Goal: Information Seeking & Learning: Learn about a topic

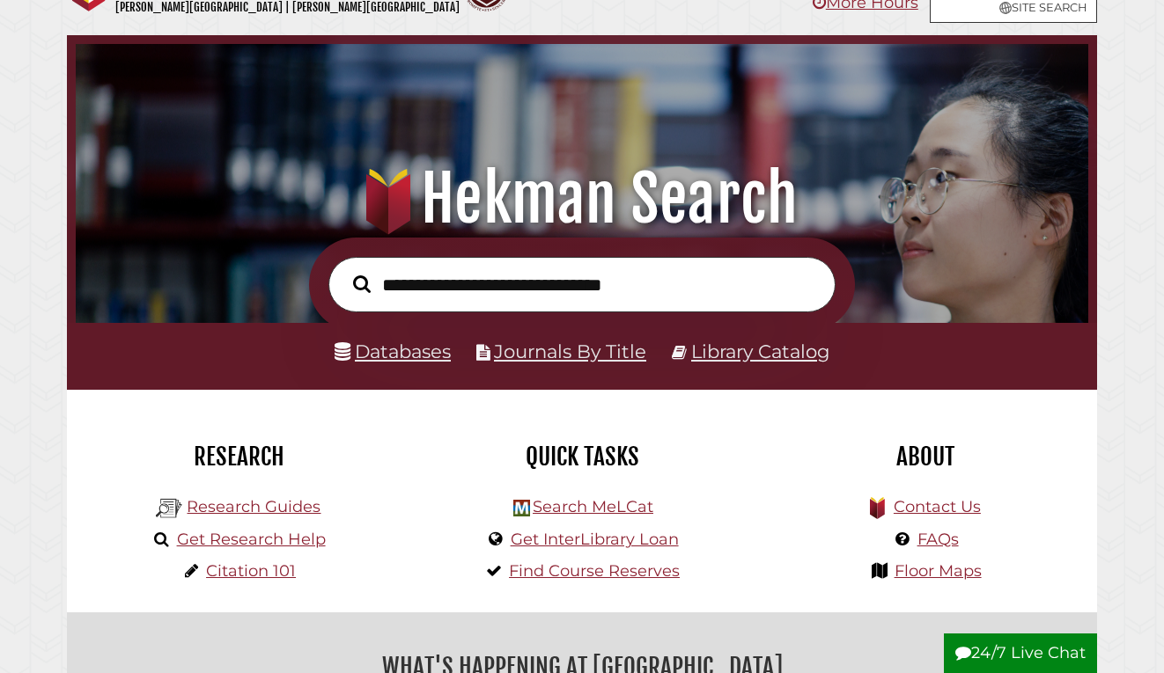
scroll to position [55, 0]
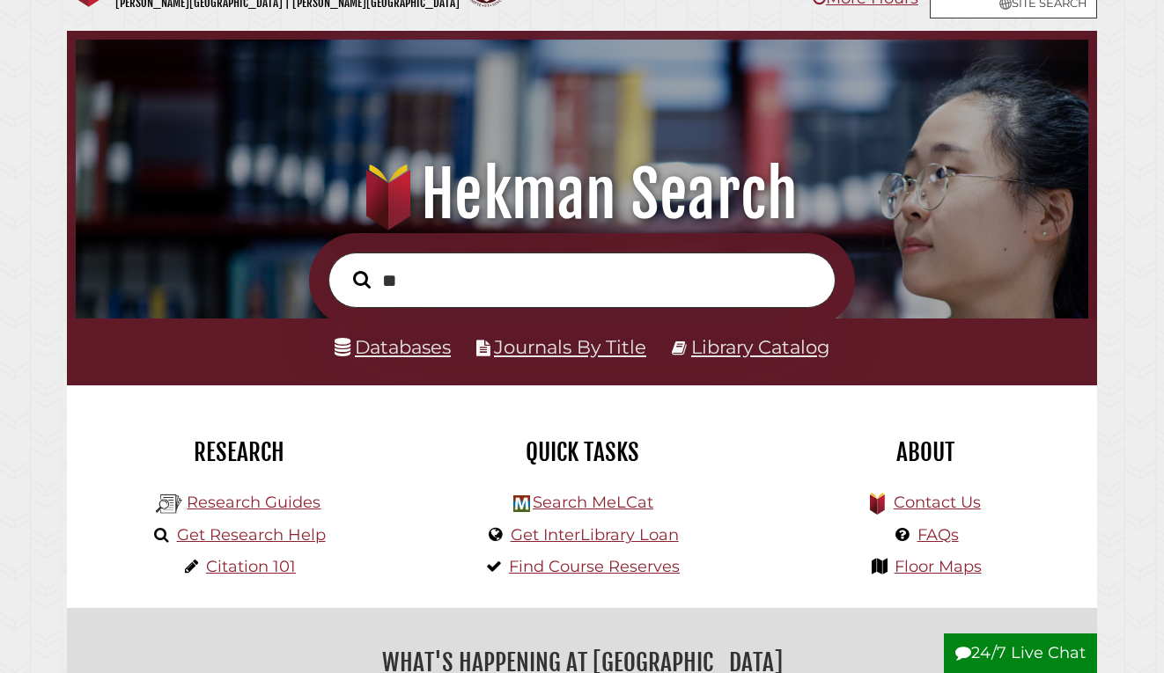
type input "*"
type input "**********"
click at [344, 267] on button "Search" at bounding box center [361, 280] width 35 height 26
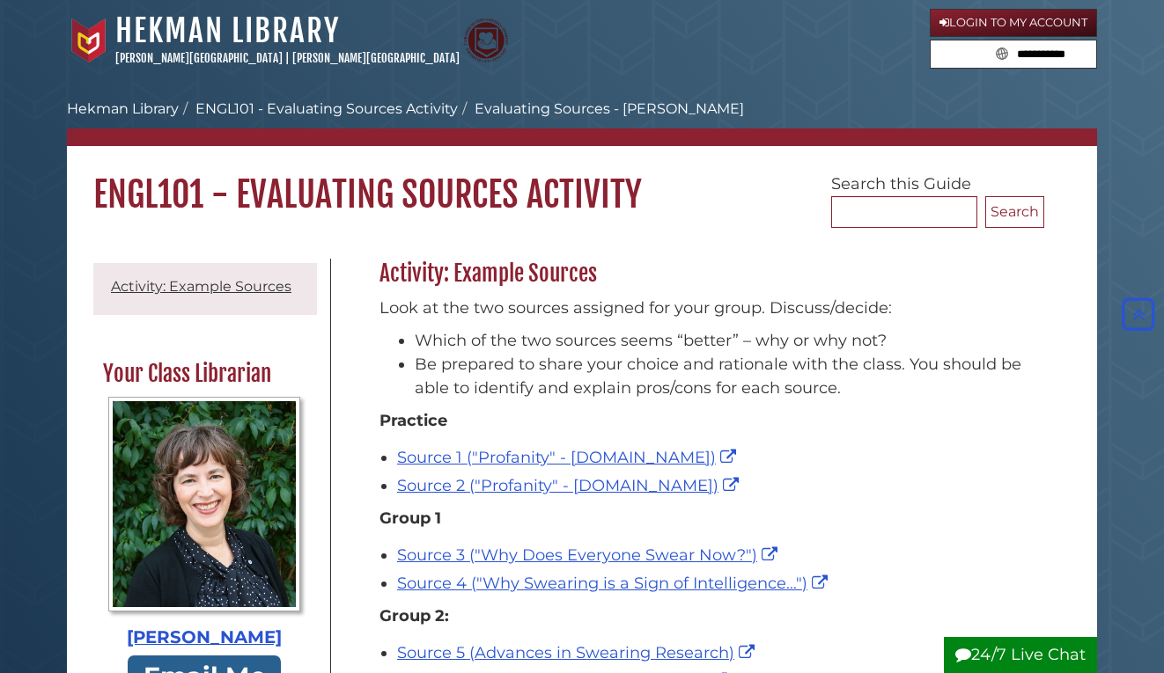
scroll to position [268, 0]
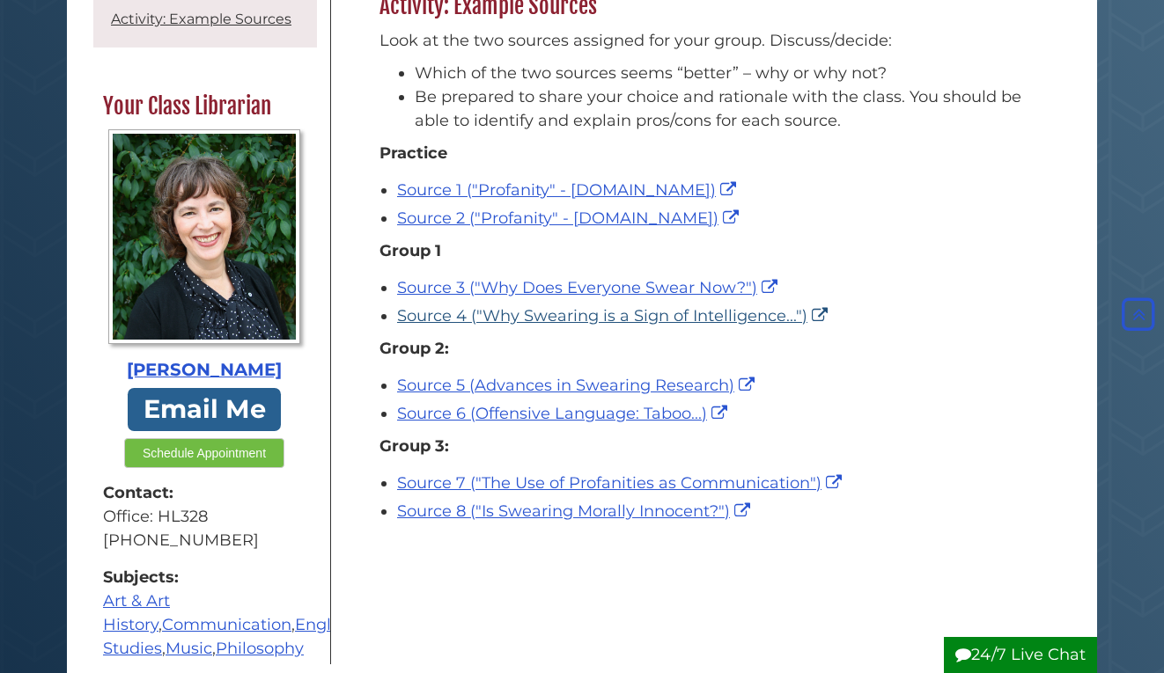
click at [629, 313] on link "Source 4 ("Why Swearing is a Sign of Intelligence...")" at bounding box center [614, 315] width 435 height 19
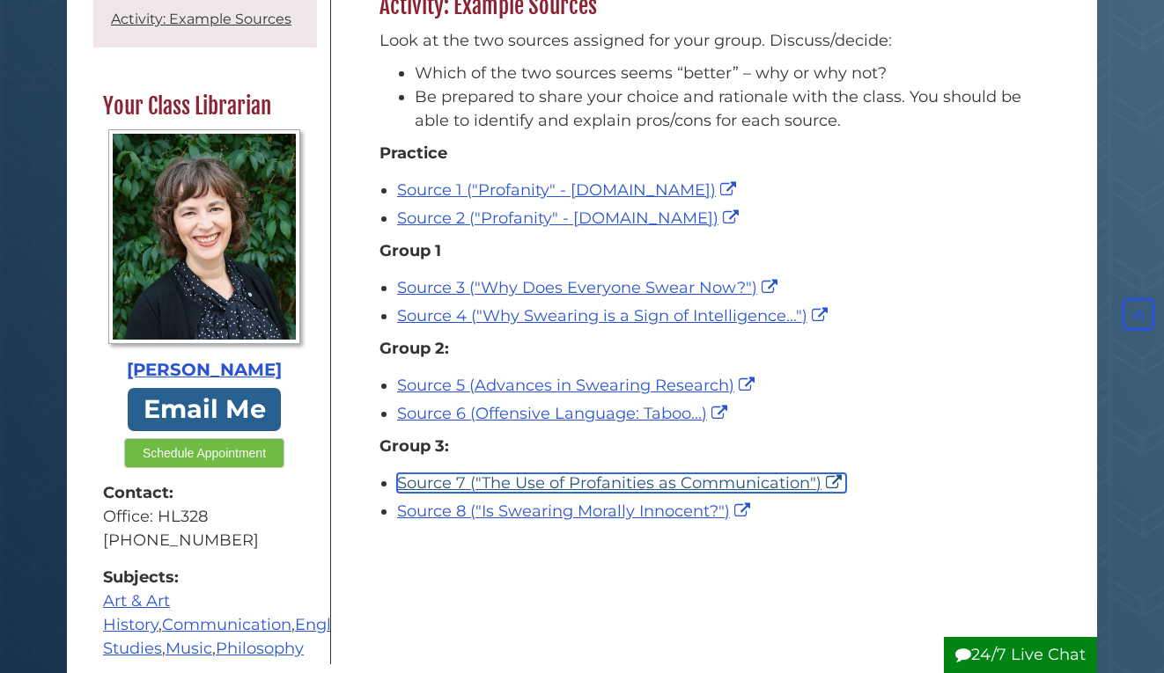
click at [587, 475] on link "Source 7 ("The Use of Profanities as Communication")" at bounding box center [621, 483] width 449 height 19
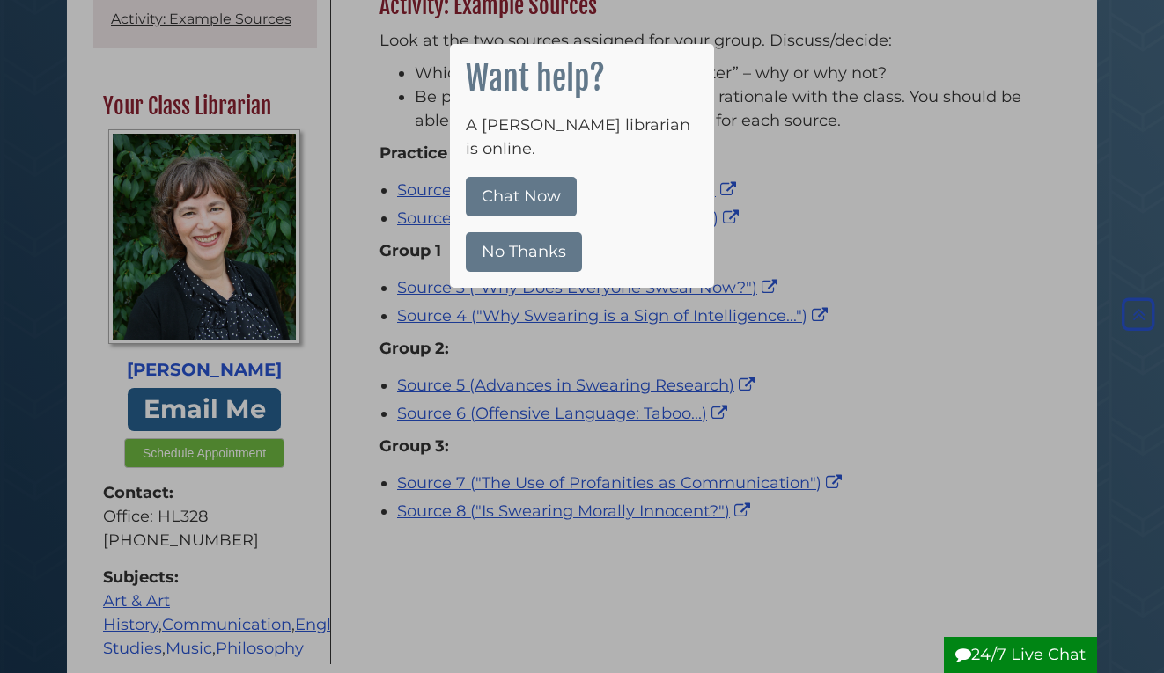
click at [488, 507] on div at bounding box center [582, 336] width 1164 height 673
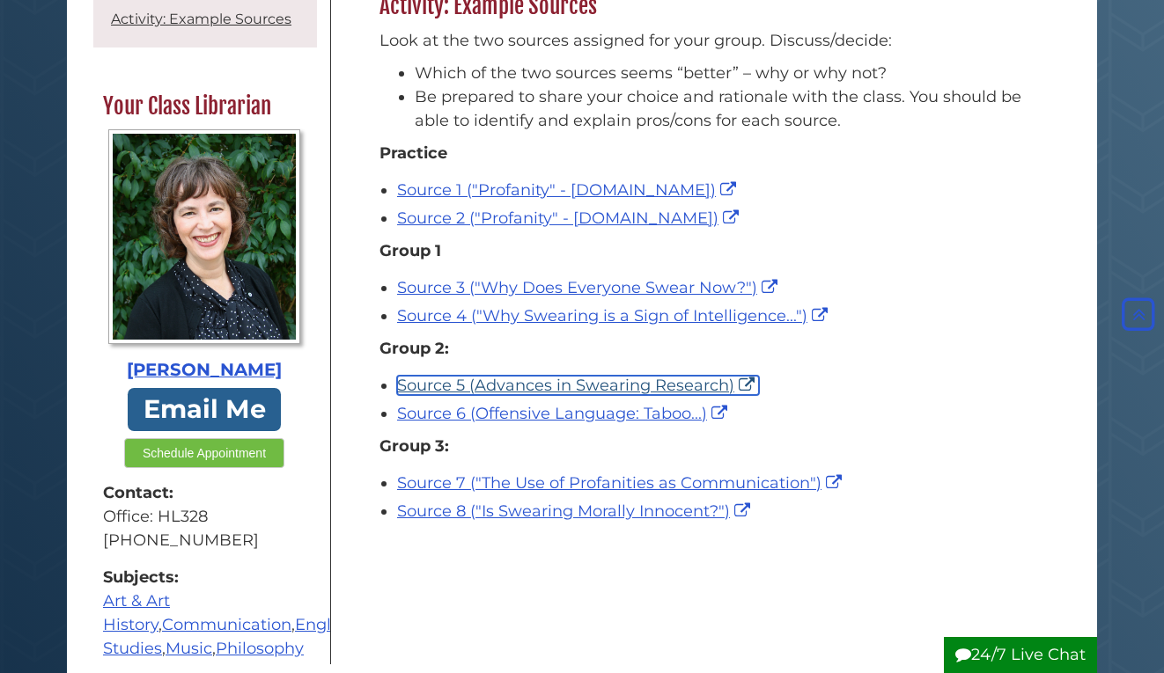
click at [533, 389] on link "Source 5 (Advances in Swearing Research)" at bounding box center [578, 385] width 362 height 19
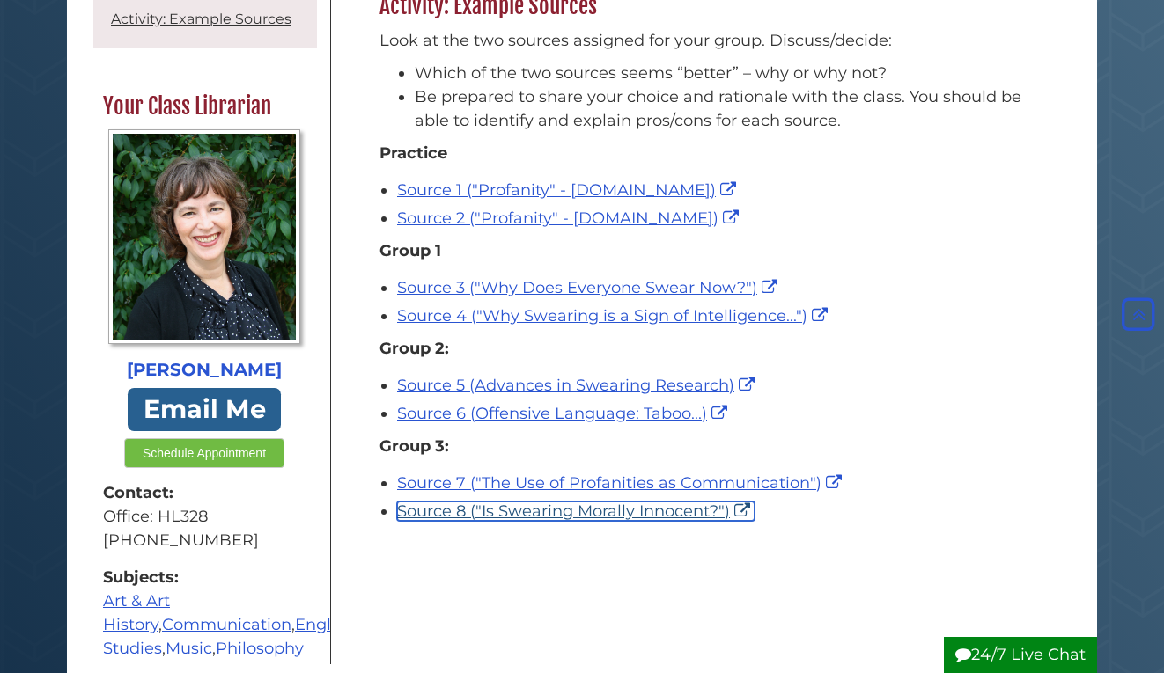
click at [614, 514] on link "Source 8 ("Is Swearing Morally Innocent?")" at bounding box center [575, 511] width 357 height 19
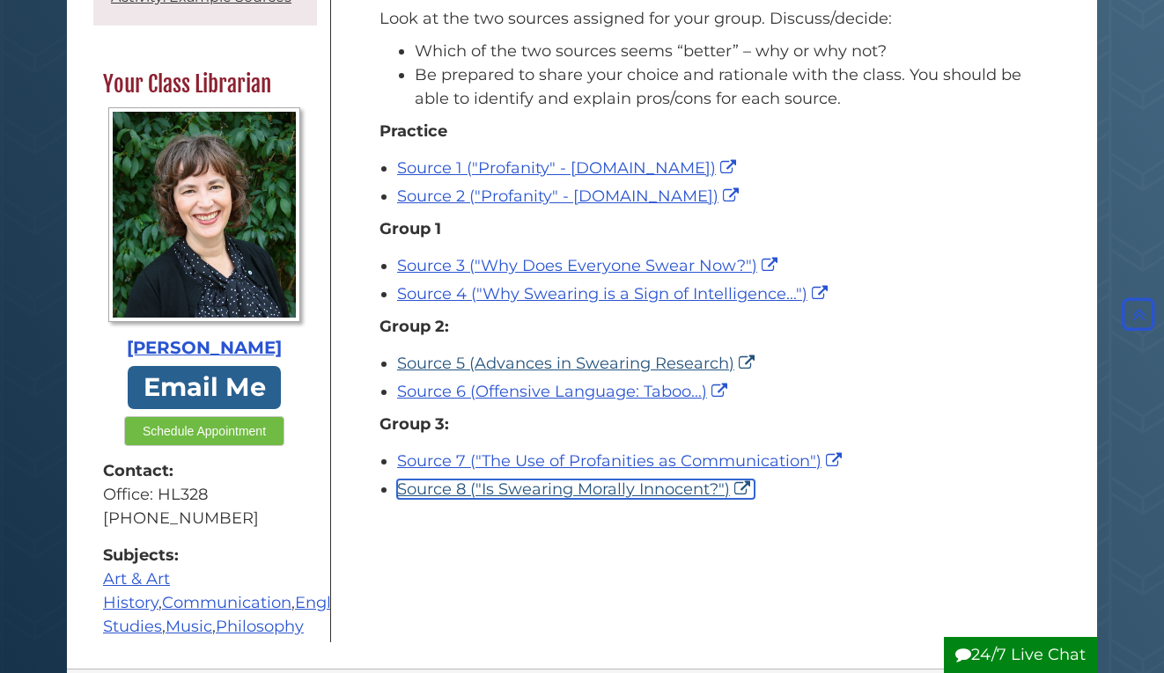
scroll to position [291, 0]
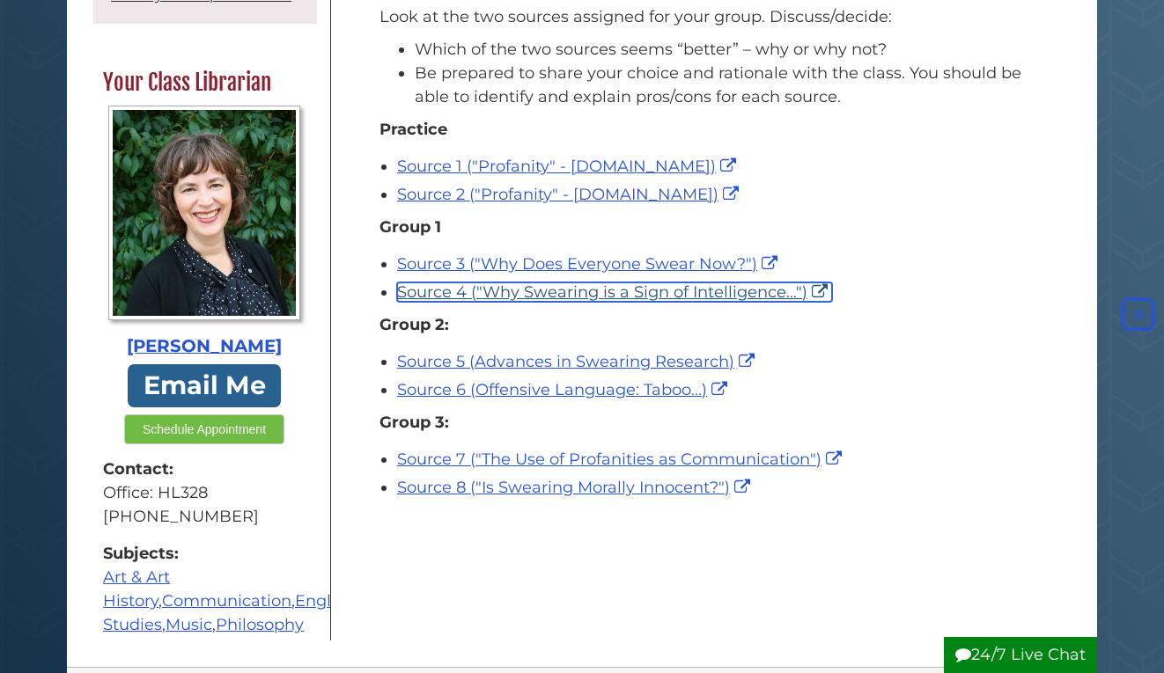
click at [645, 295] on link "Source 4 ("Why Swearing is a Sign of Intelligence...")" at bounding box center [614, 292] width 435 height 19
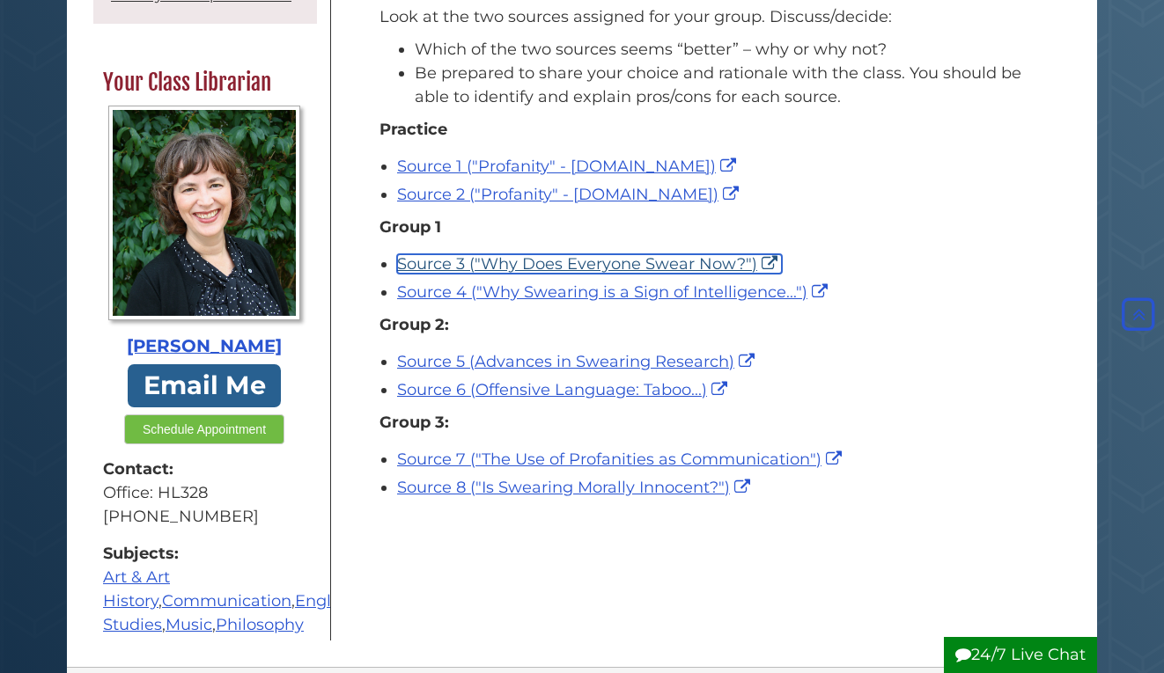
click at [579, 266] on link "Source 3 ("Why Does Everyone Swear Now?")" at bounding box center [589, 263] width 385 height 19
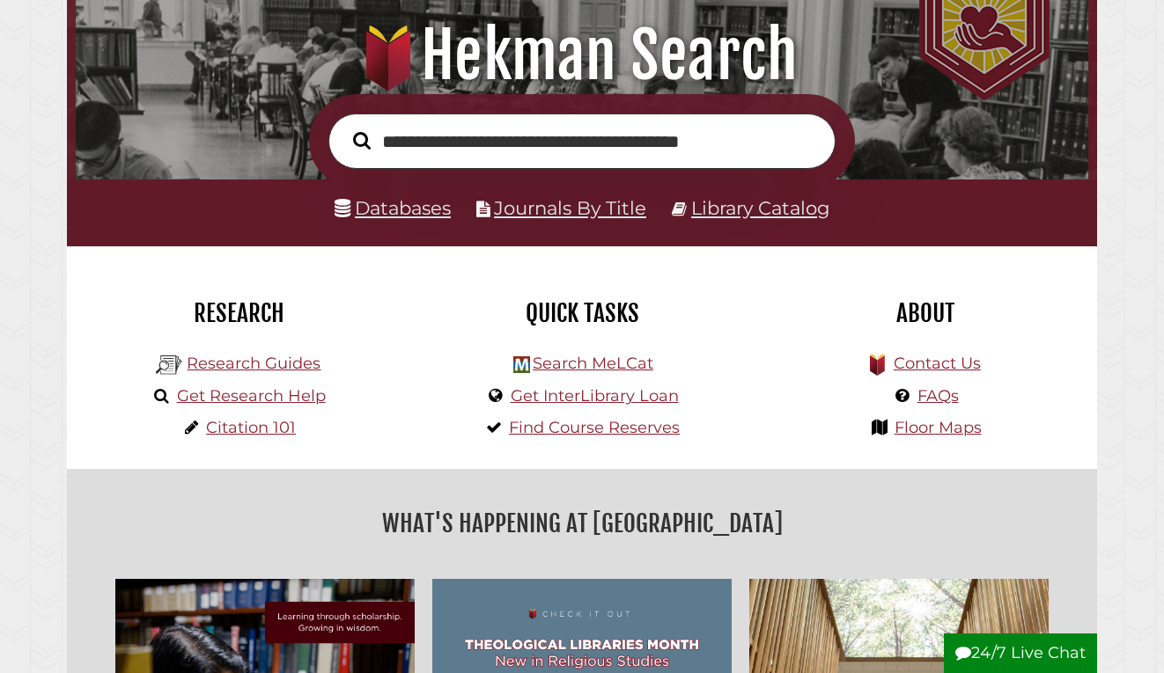
scroll to position [251, 0]
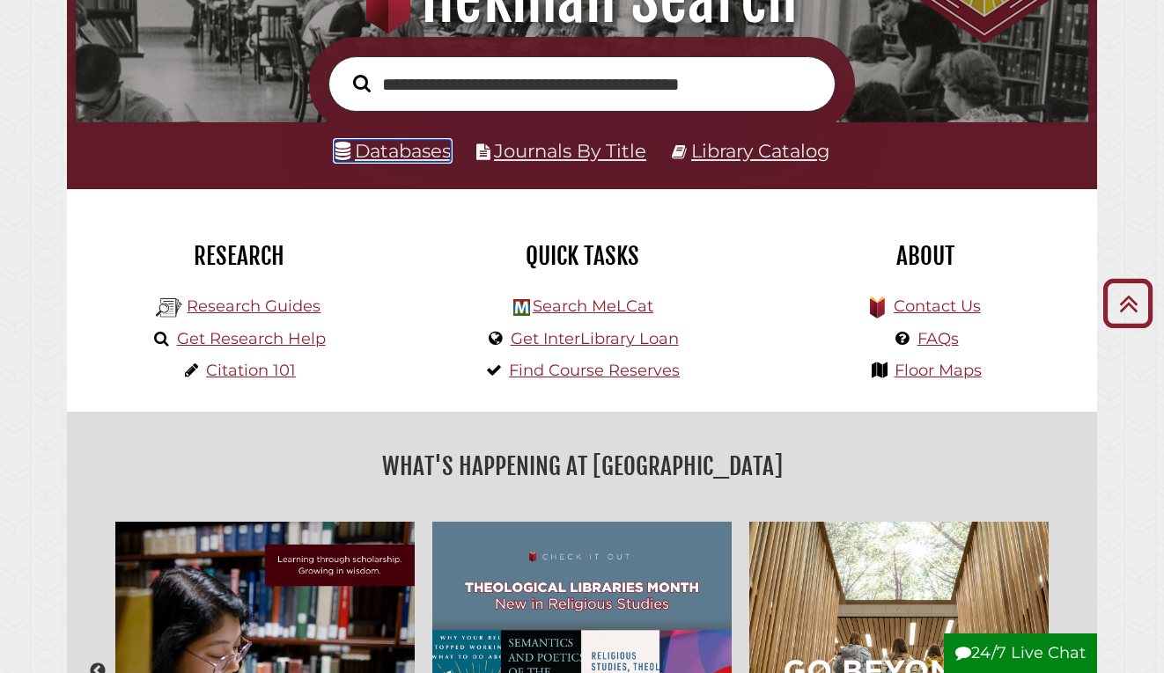
click at [403, 148] on link "Databases" at bounding box center [392, 151] width 116 height 22
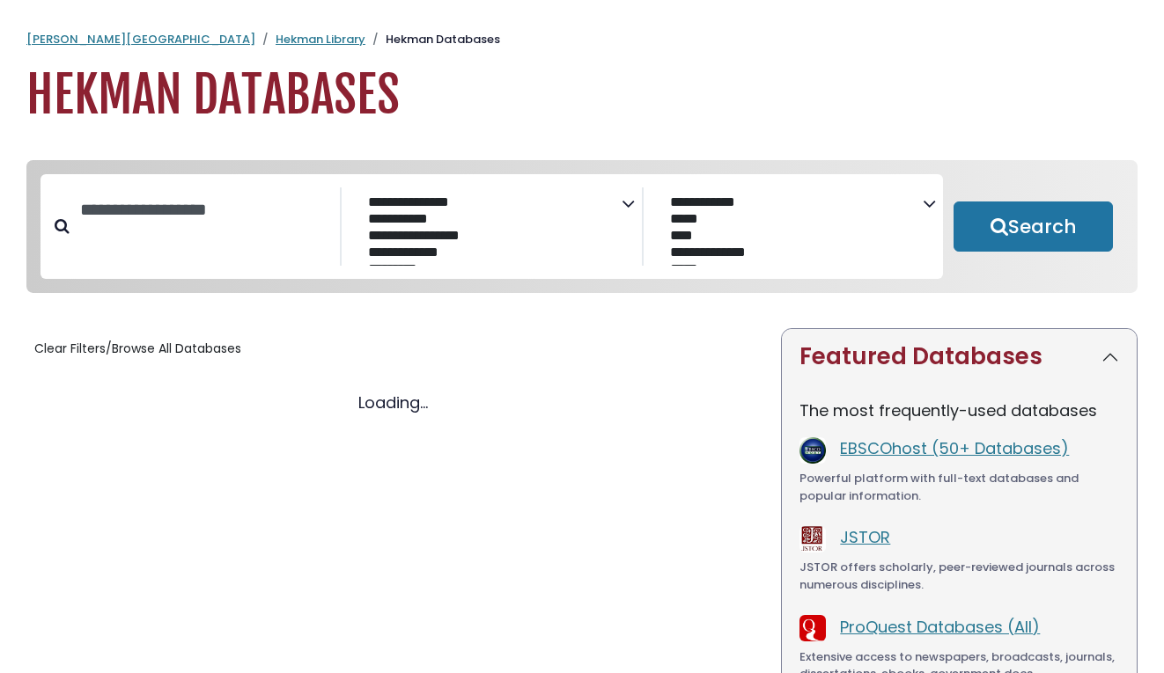
select select "Database Subject Filter"
select select "Database Vendors Filter"
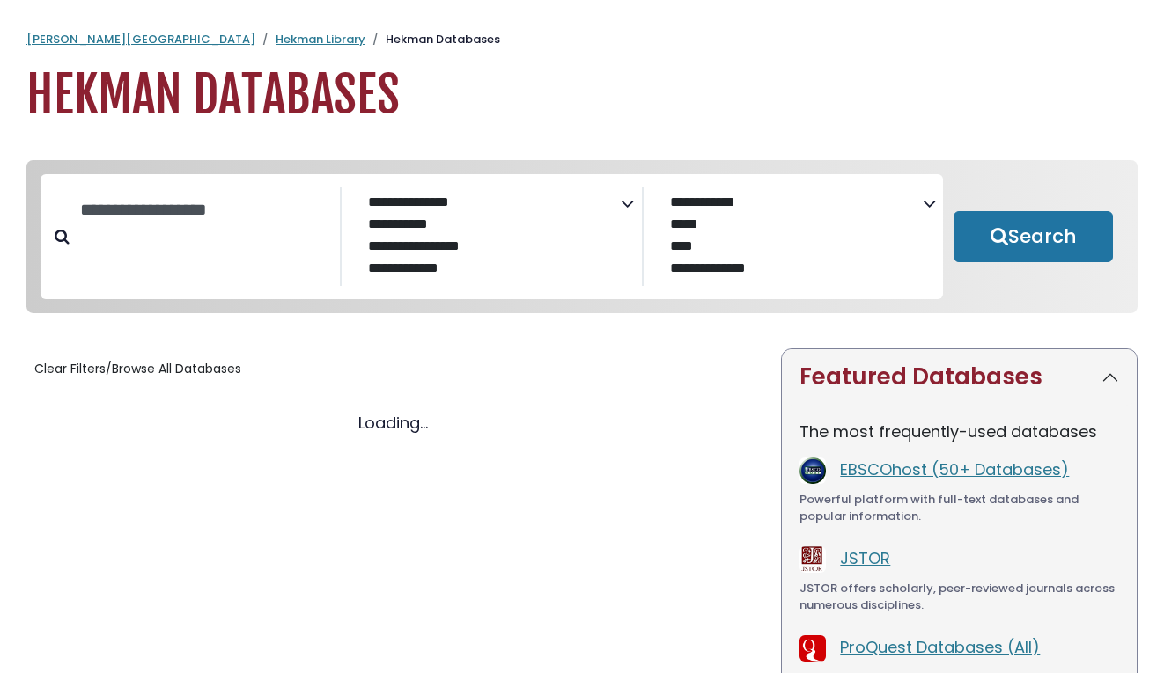
select select "Database Subject Filter"
select select "Database Vendors Filter"
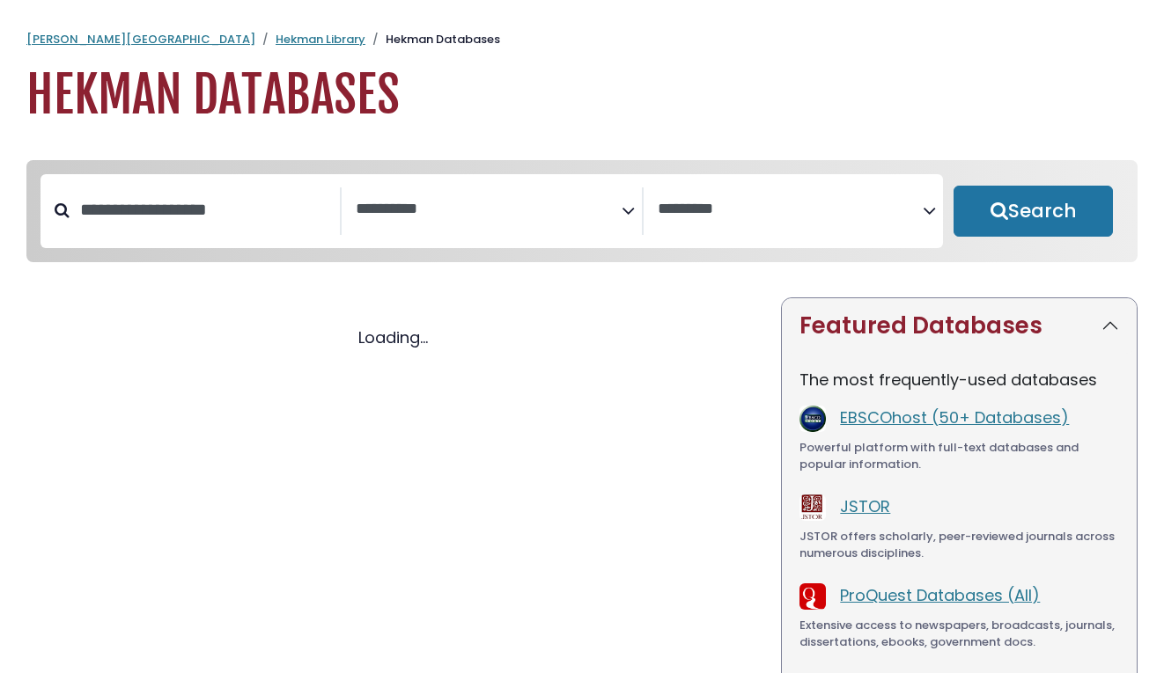
select select "Database Subject Filter"
select select "Database Vendors Filter"
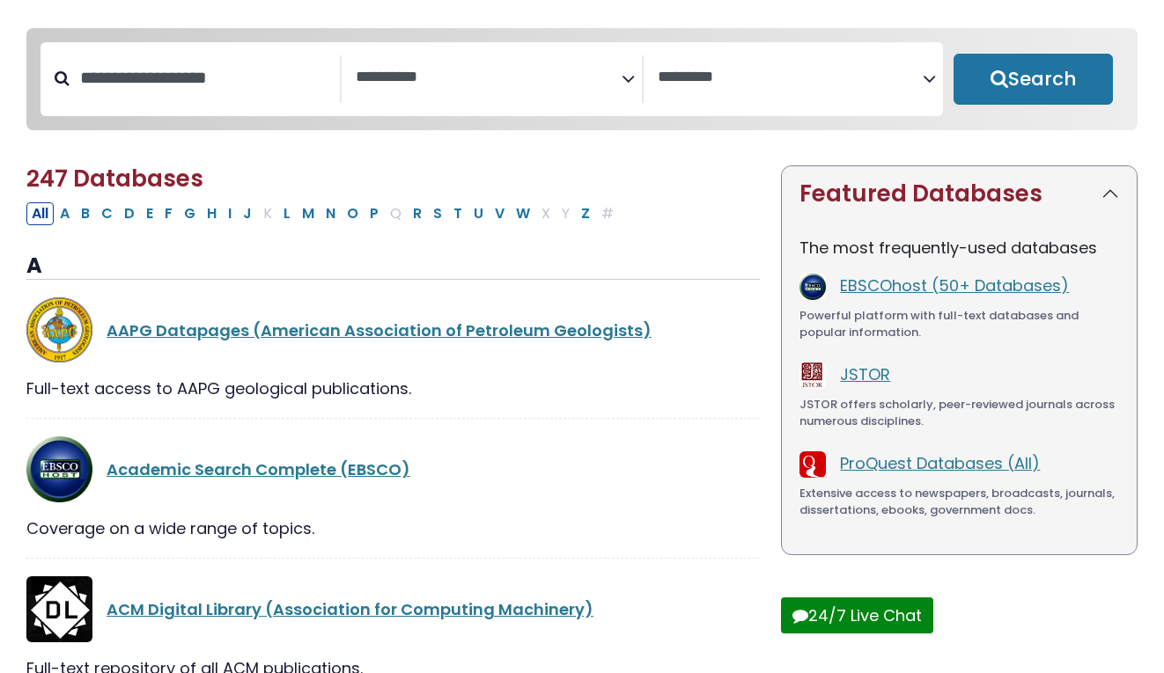
scroll to position [136, 0]
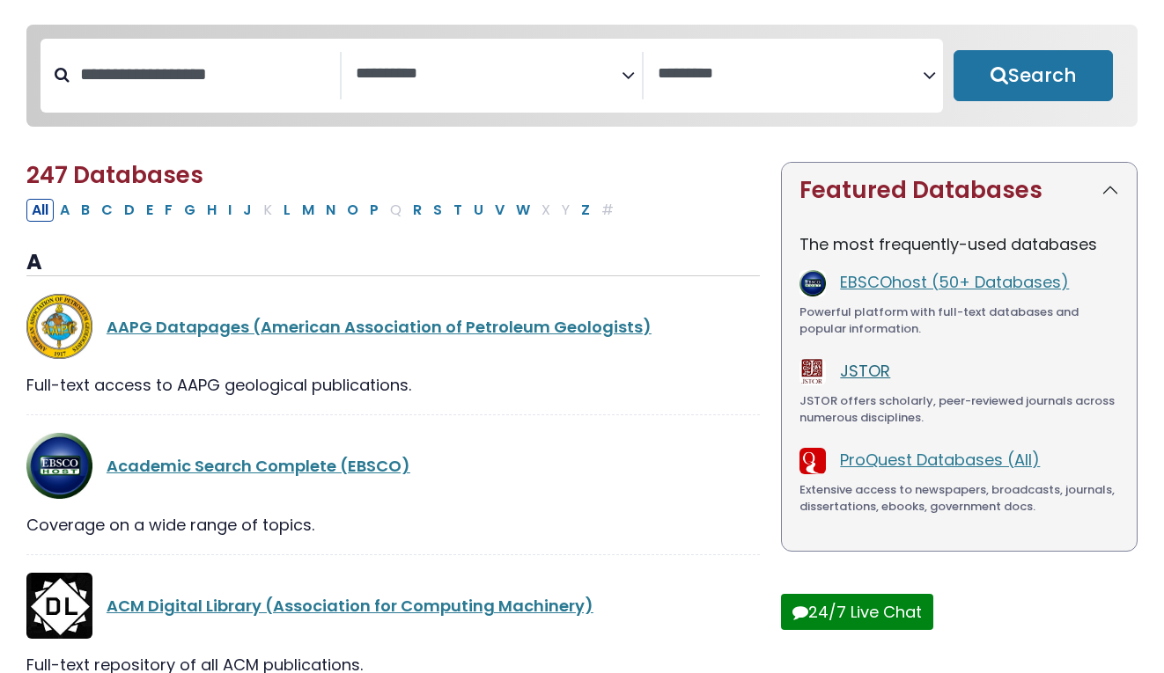
click at [856, 378] on link "JSTOR" at bounding box center [865, 371] width 50 height 22
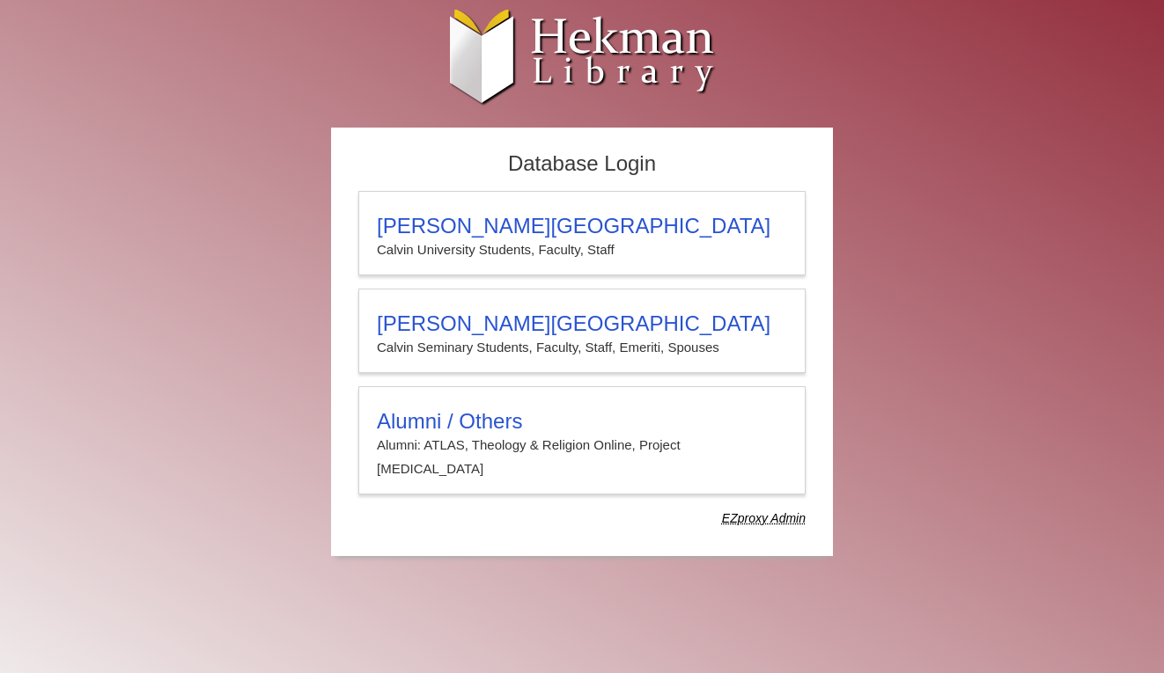
click at [860, 372] on div "Database Login [PERSON_NAME][GEOGRAPHIC_DATA][PERSON_NAME] Students, Faculty, S…" at bounding box center [582, 351] width 1056 height 447
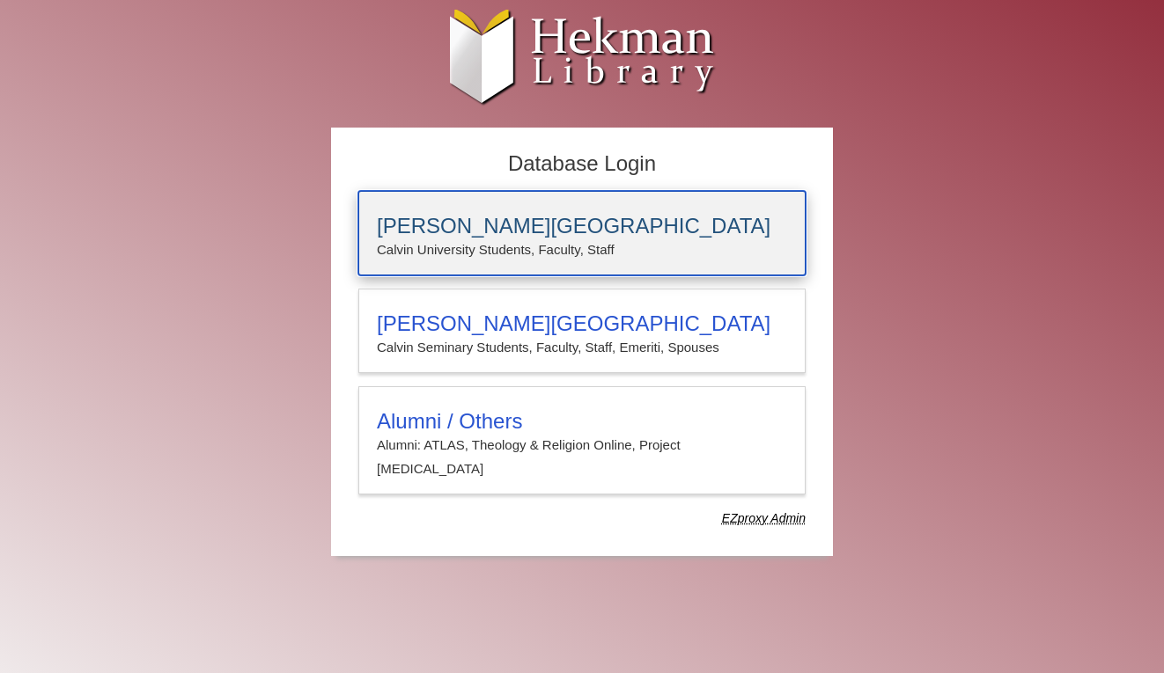
click at [636, 266] on div "[PERSON_NAME][GEOGRAPHIC_DATA] [PERSON_NAME] University Students, Faculty, Staff" at bounding box center [581, 233] width 447 height 85
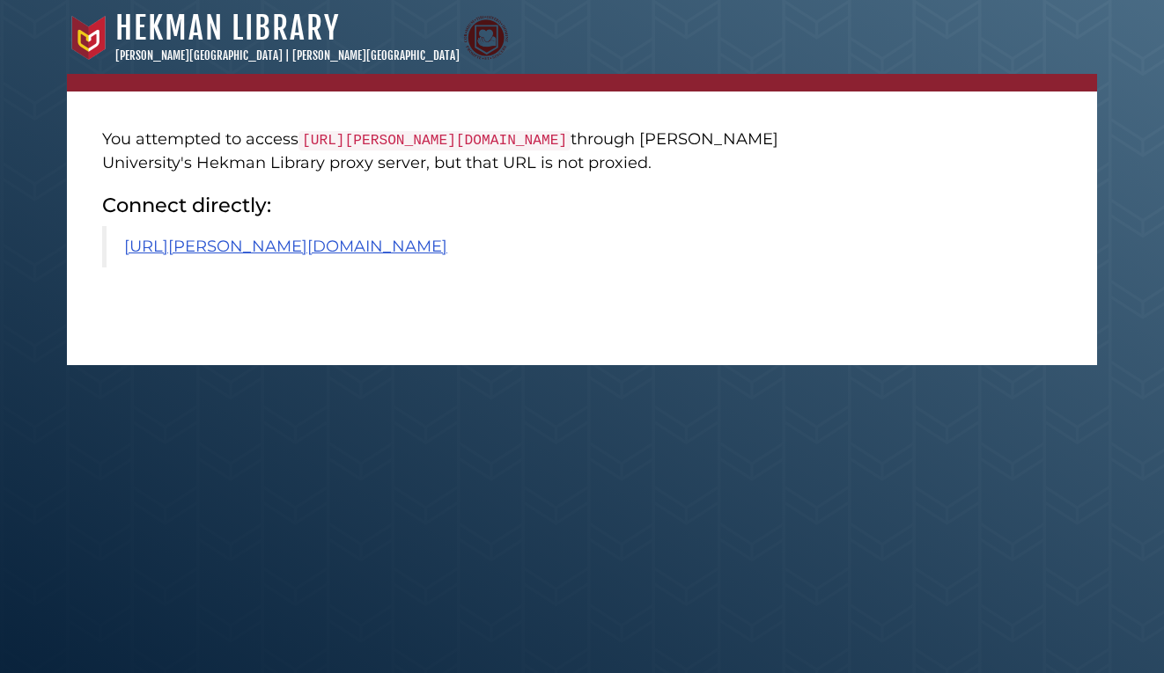
click at [310, 268] on blockquote "[URL][PERSON_NAME][DOMAIN_NAME]" at bounding box center [456, 246] width 709 height 41
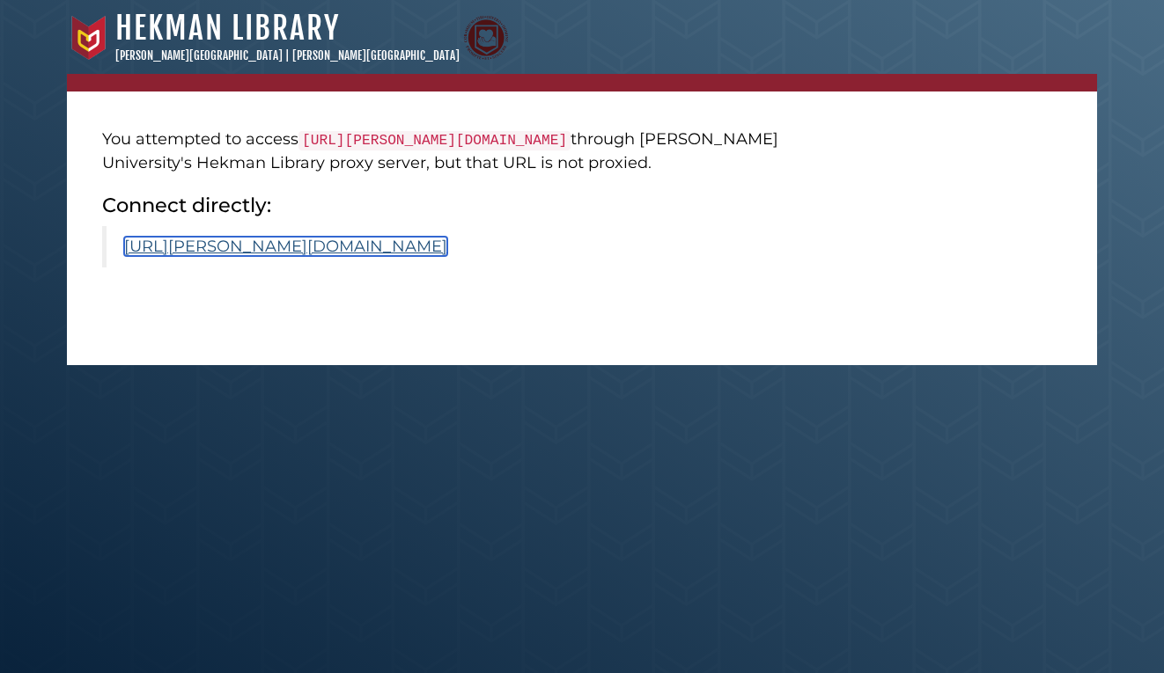
click at [315, 256] on link "[URL][PERSON_NAME][DOMAIN_NAME]" at bounding box center [285, 246] width 323 height 19
click at [279, 256] on link "[URL][PERSON_NAME][DOMAIN_NAME]" at bounding box center [285, 246] width 323 height 19
